Goal: Task Accomplishment & Management: Manage account settings

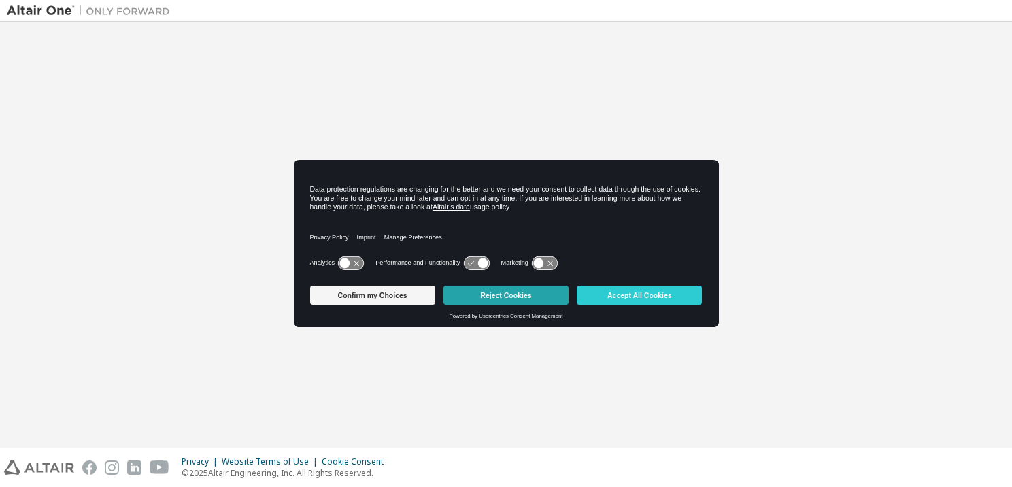
click at [526, 295] on button "Reject Cookies" at bounding box center [505, 295] width 125 height 19
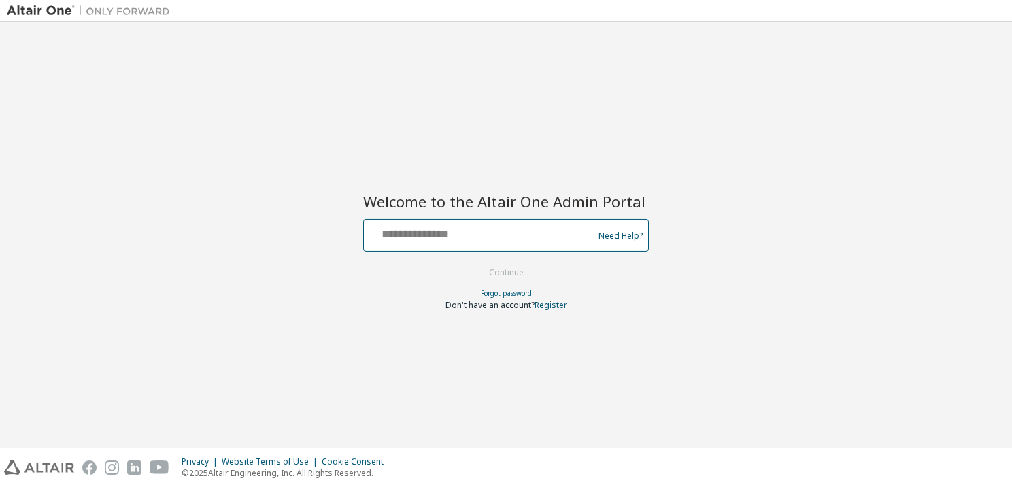
click at [398, 237] on input "text" at bounding box center [480, 232] width 222 height 20
type input "**********"
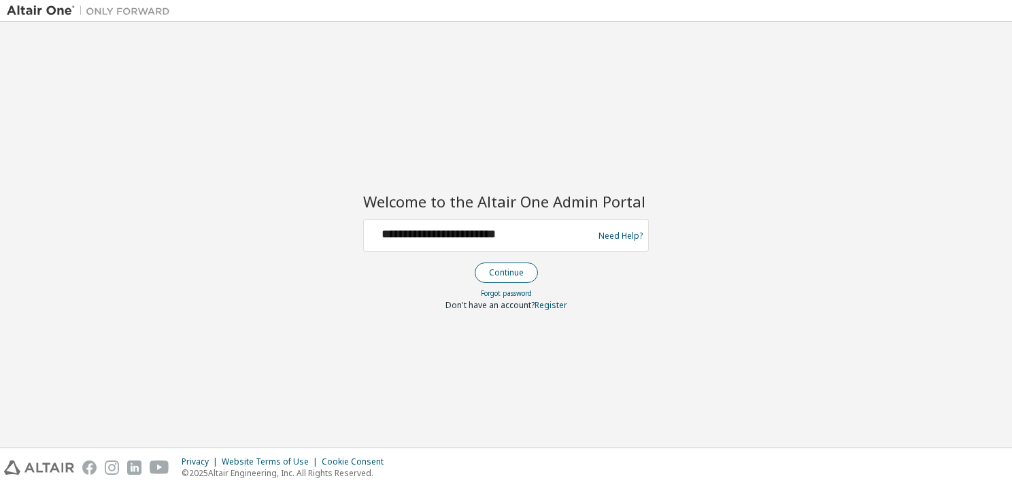
click at [524, 266] on button "Continue" at bounding box center [506, 273] width 63 height 20
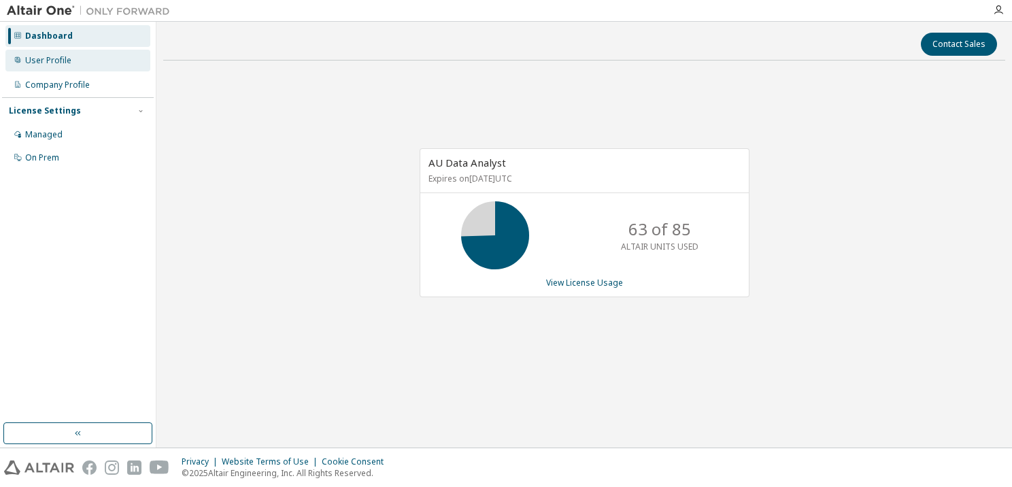
click at [72, 61] on div "User Profile" at bounding box center [77, 61] width 145 height 22
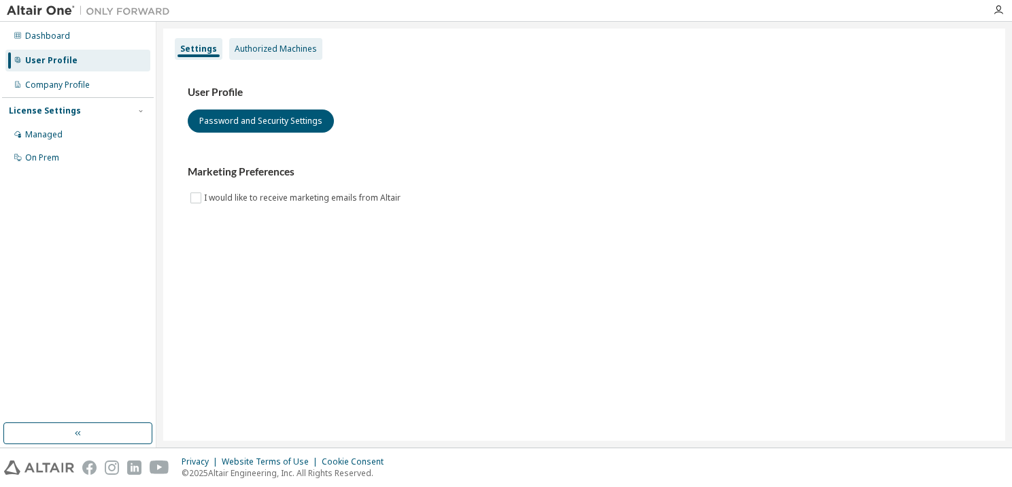
click at [273, 52] on div "Authorized Machines" at bounding box center [276, 49] width 82 height 11
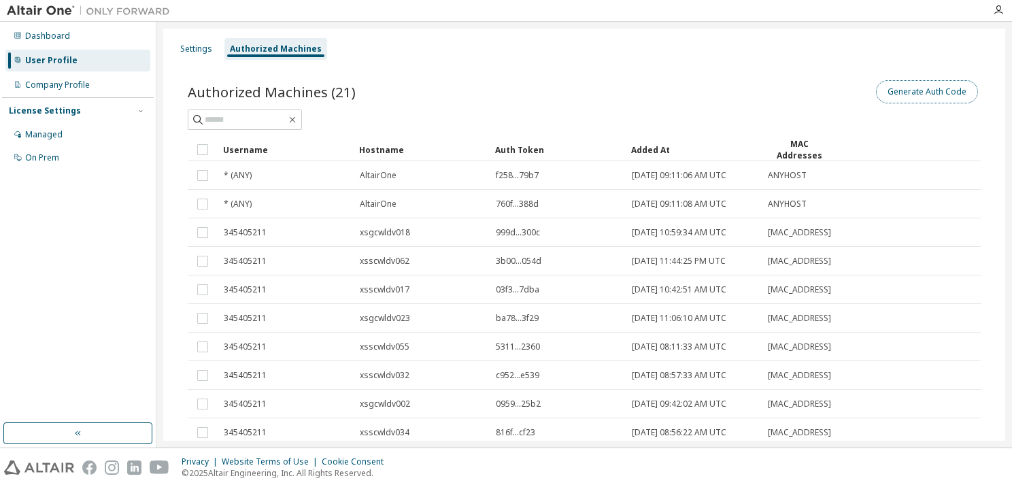
click at [914, 86] on button "Generate Auth Code" at bounding box center [927, 91] width 102 height 23
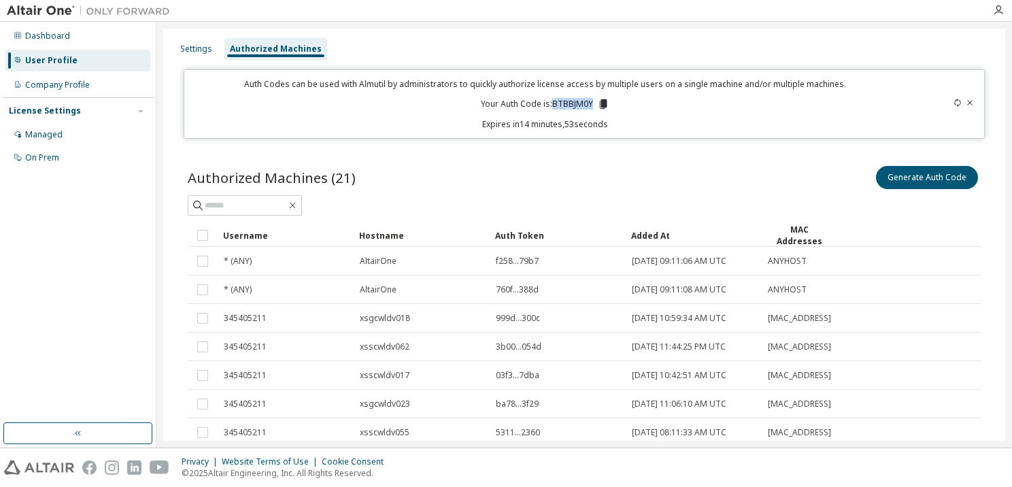
drag, startPoint x: 589, startPoint y: 101, endPoint x: 550, endPoint y: 103, distance: 39.5
click at [550, 103] on p "Your Auth Code is: BTBBJM0Y" at bounding box center [545, 104] width 129 height 12
copy p "BTBBJM0Y"
